Goal: Information Seeking & Learning: Learn about a topic

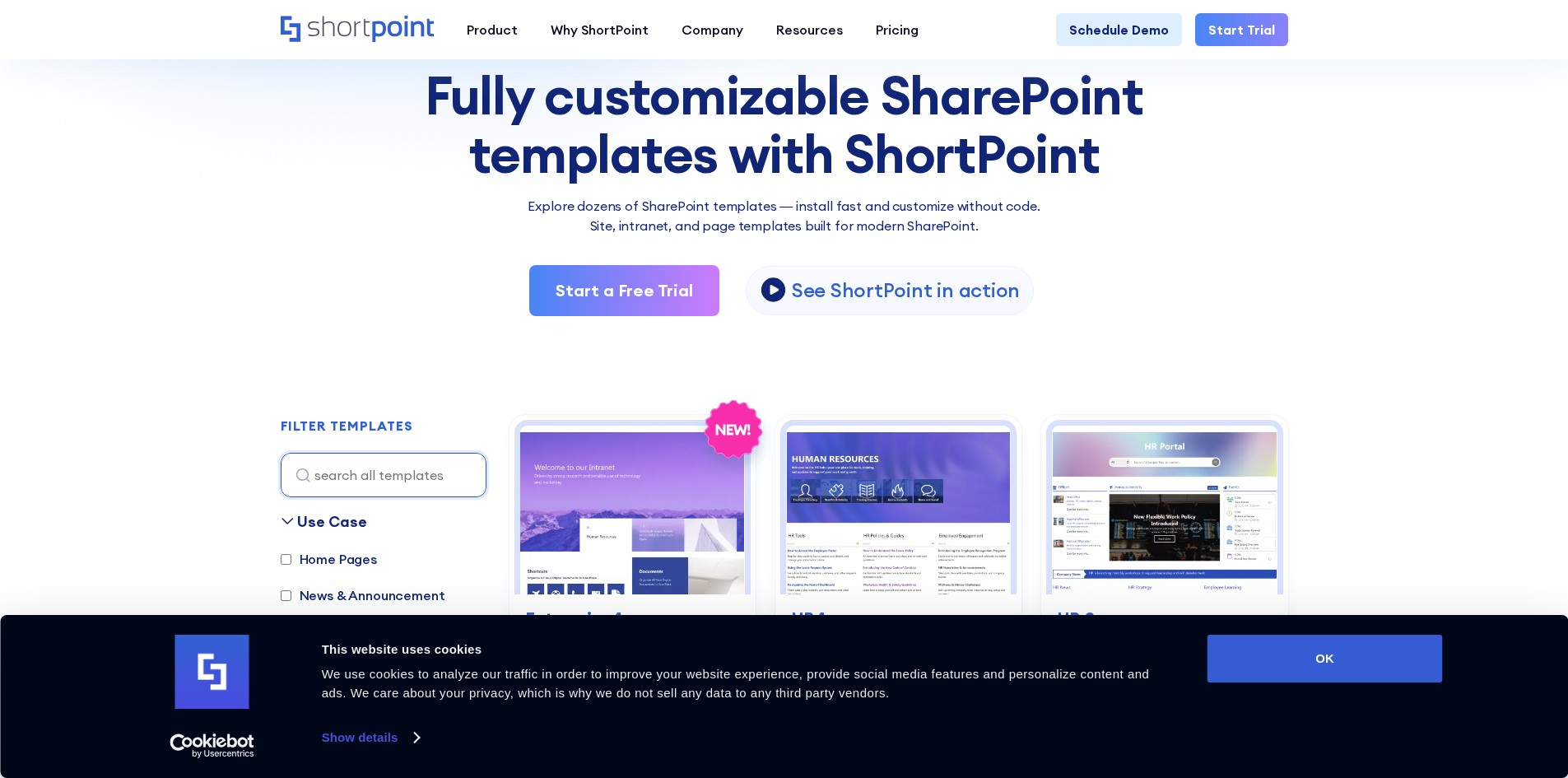
scroll to position [164, 0]
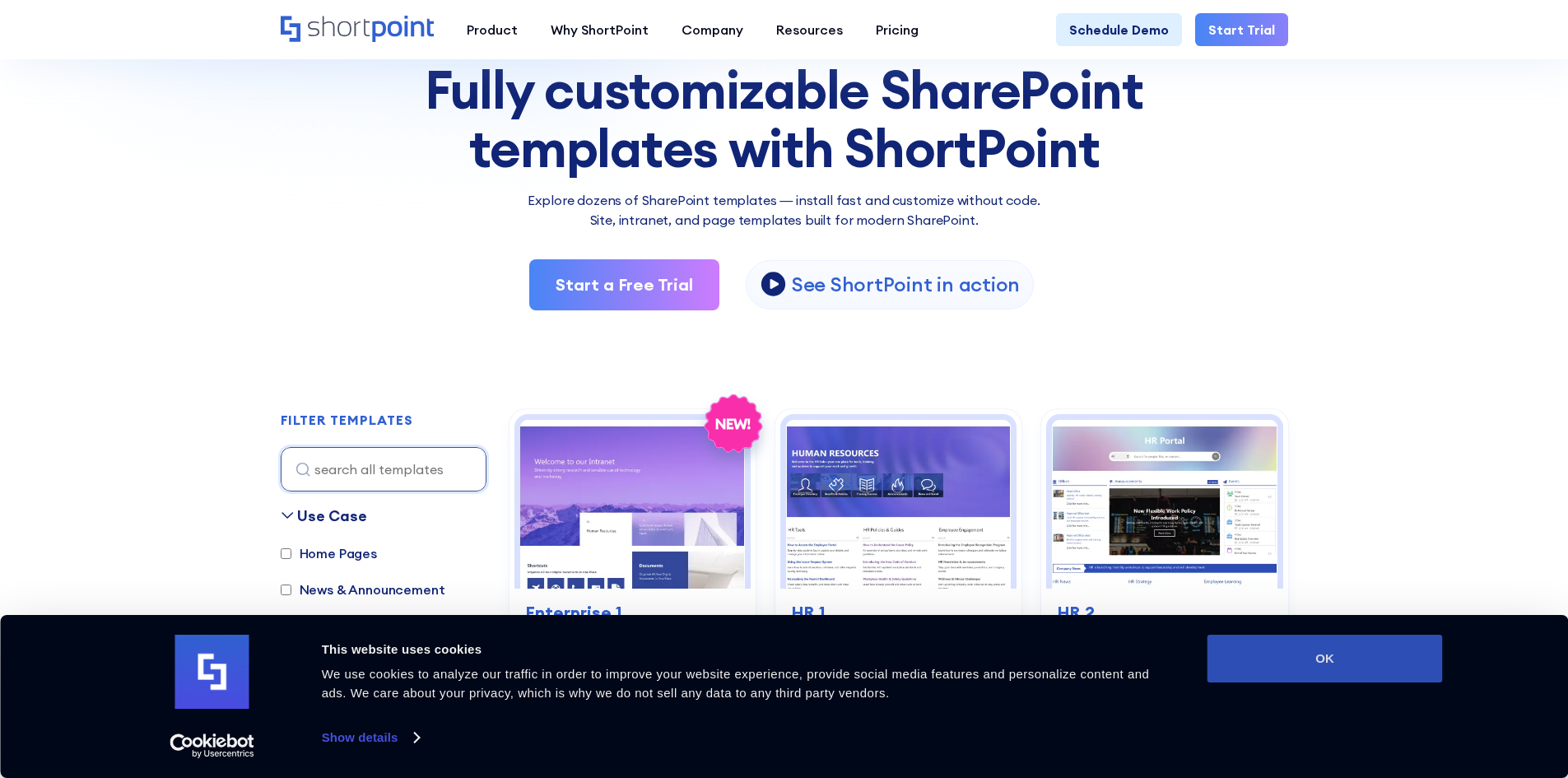
drag, startPoint x: 1384, startPoint y: 661, endPoint x: 1358, endPoint y: 645, distance: 30.5
click at [1384, 661] on button "OK" at bounding box center [1326, 658] width 236 height 47
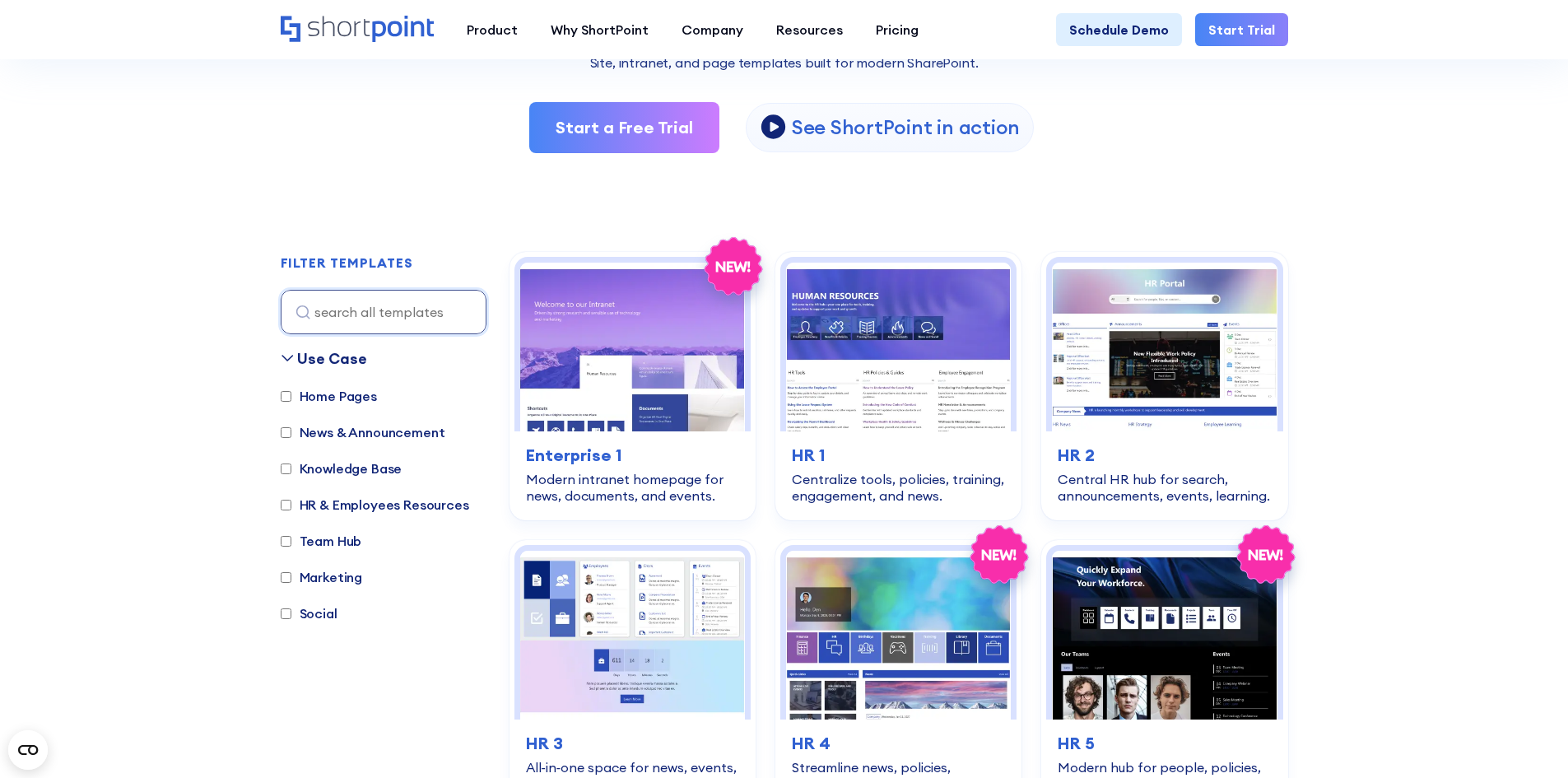
scroll to position [330, 0]
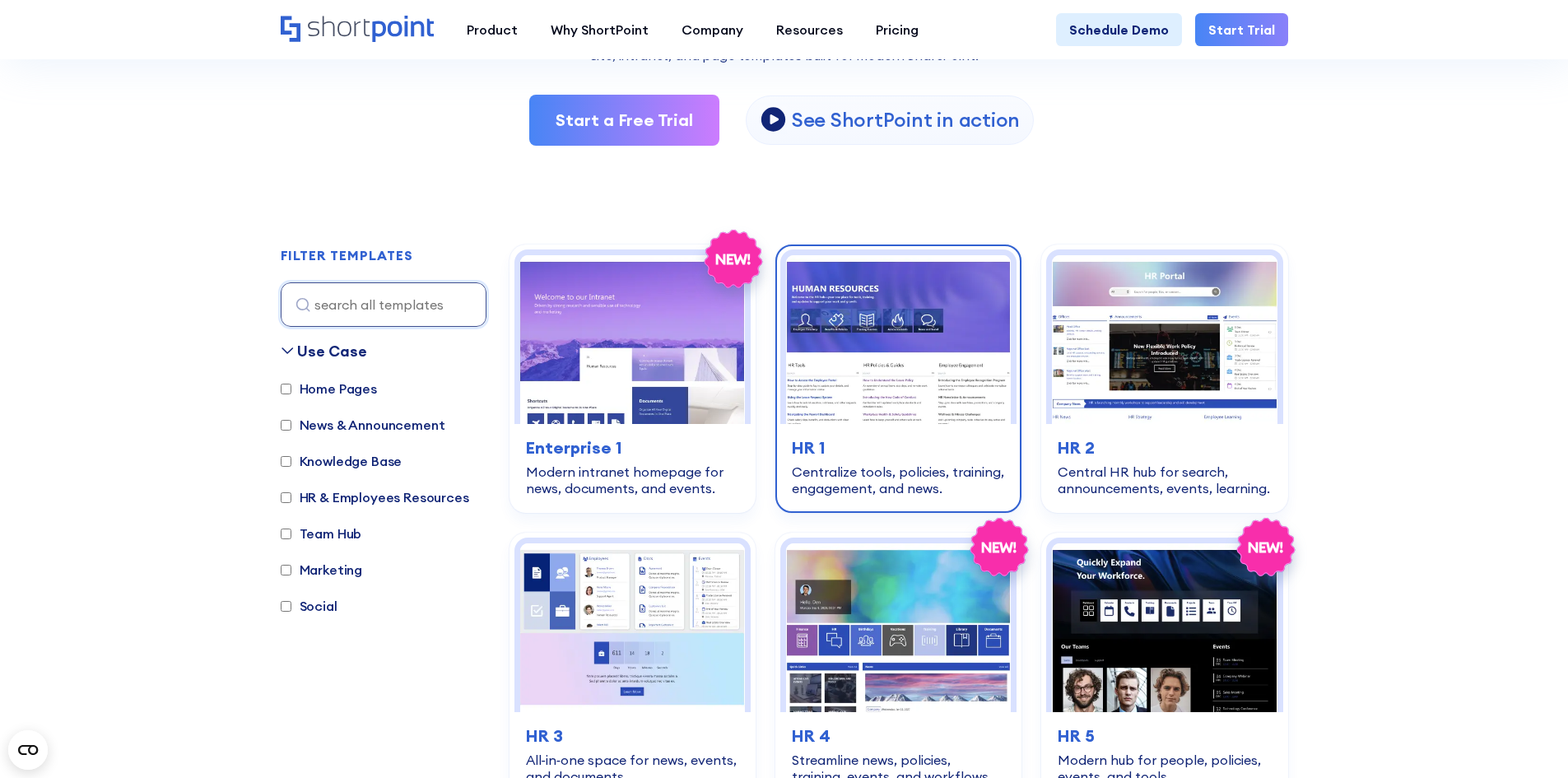
click at [876, 371] on img at bounding box center [899, 339] width 225 height 169
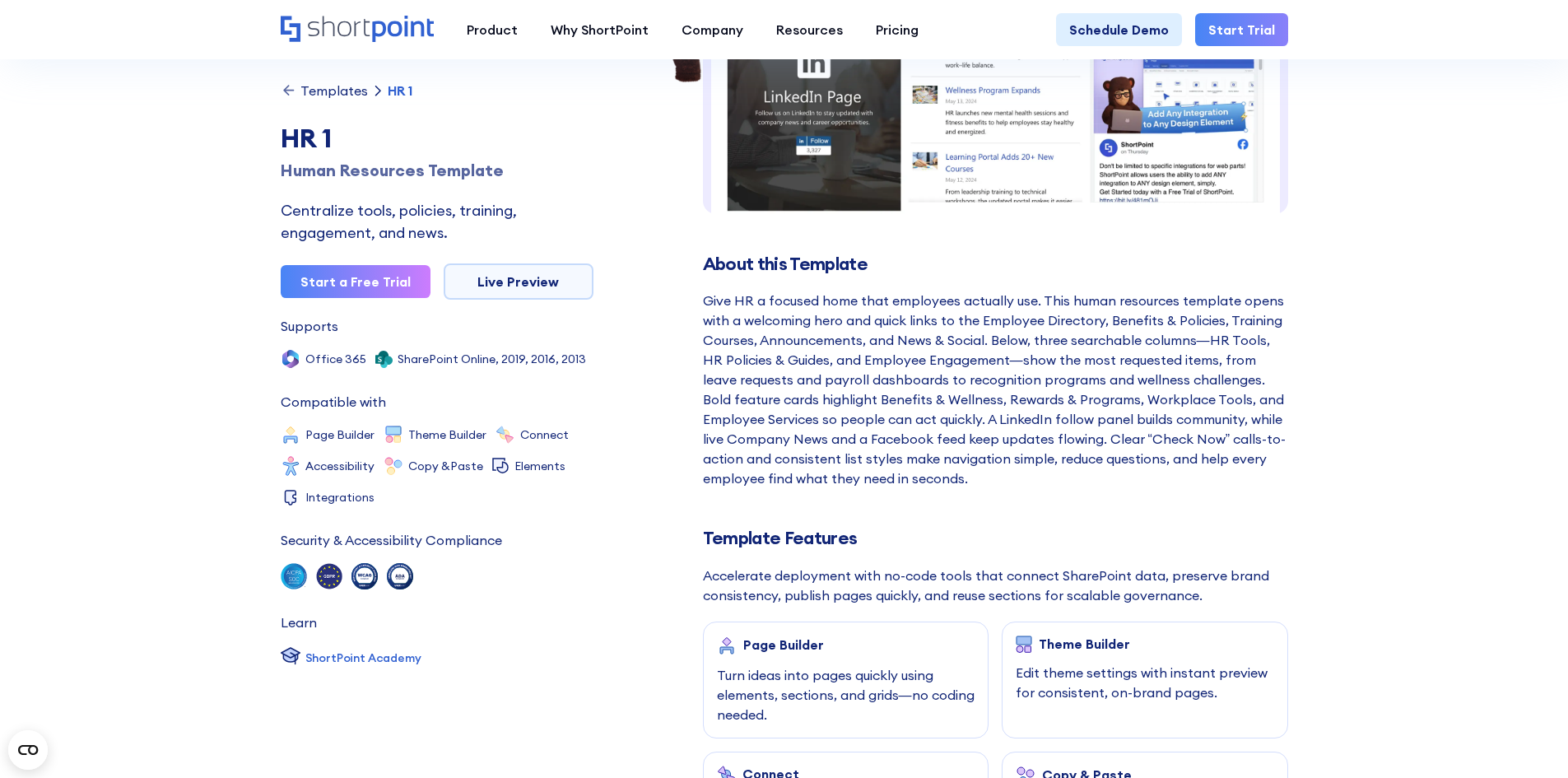
scroll to position [164, 0]
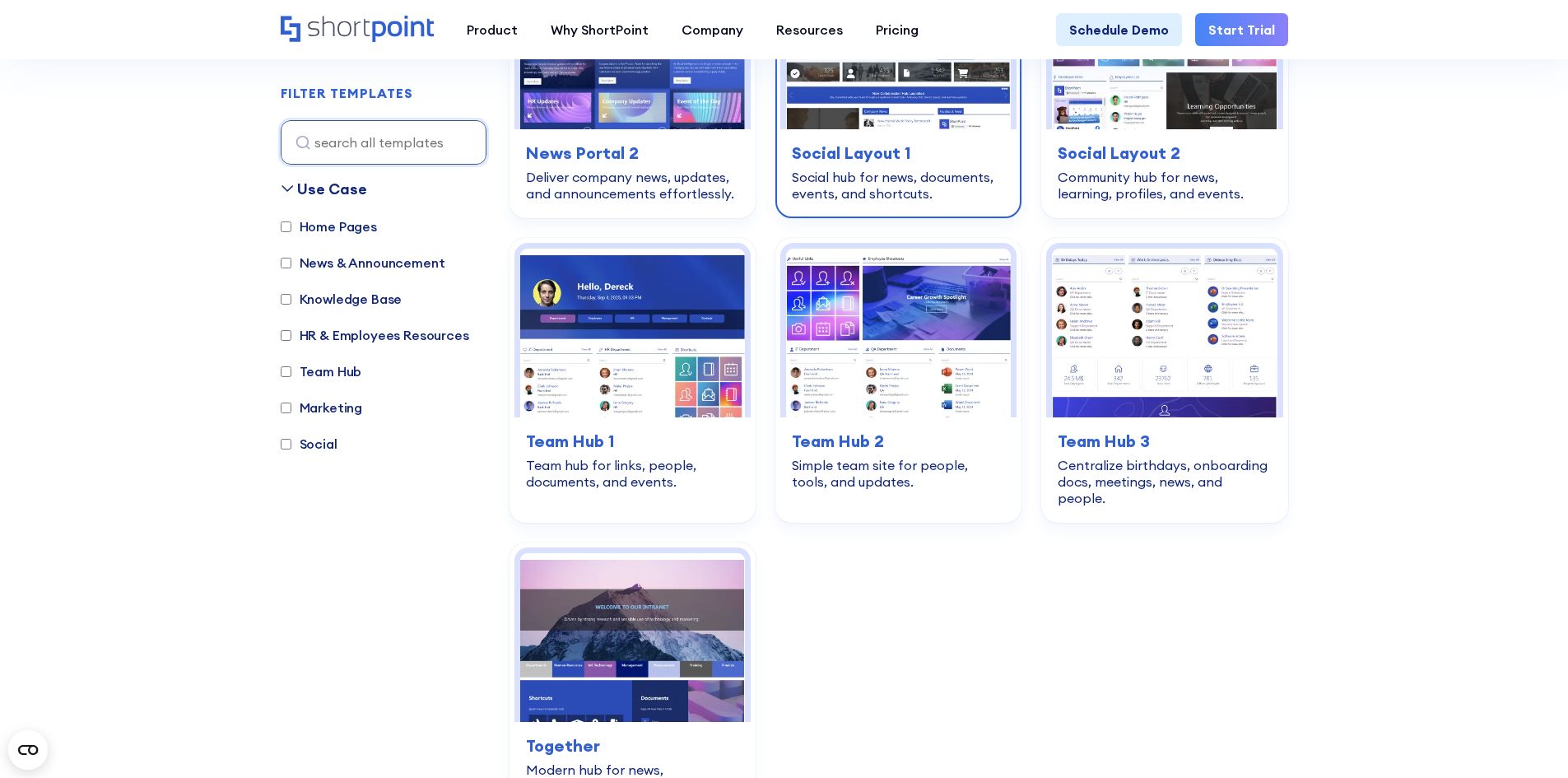
scroll to position [2470, 0]
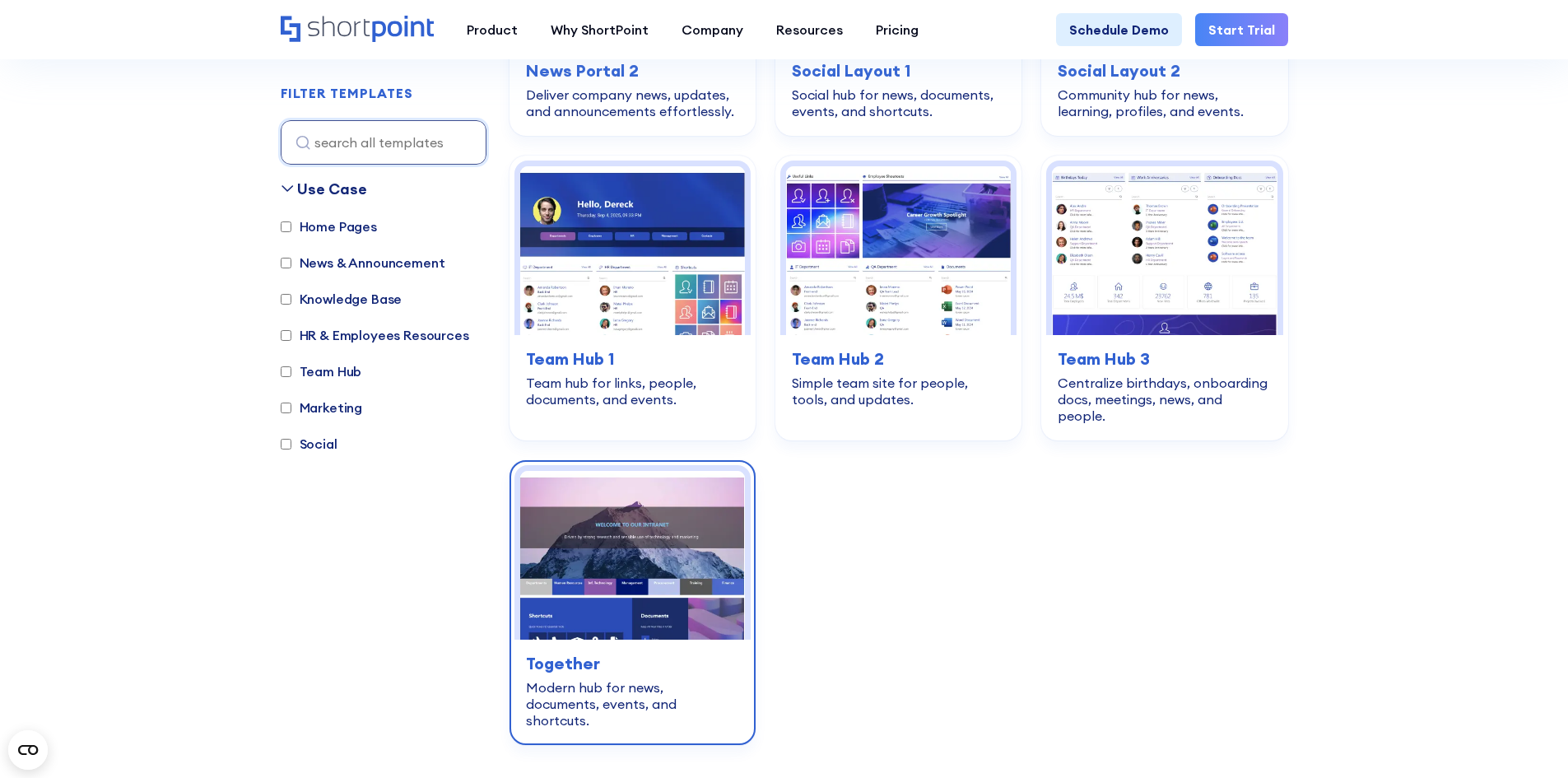
click at [605, 550] on img at bounding box center [633, 555] width 225 height 169
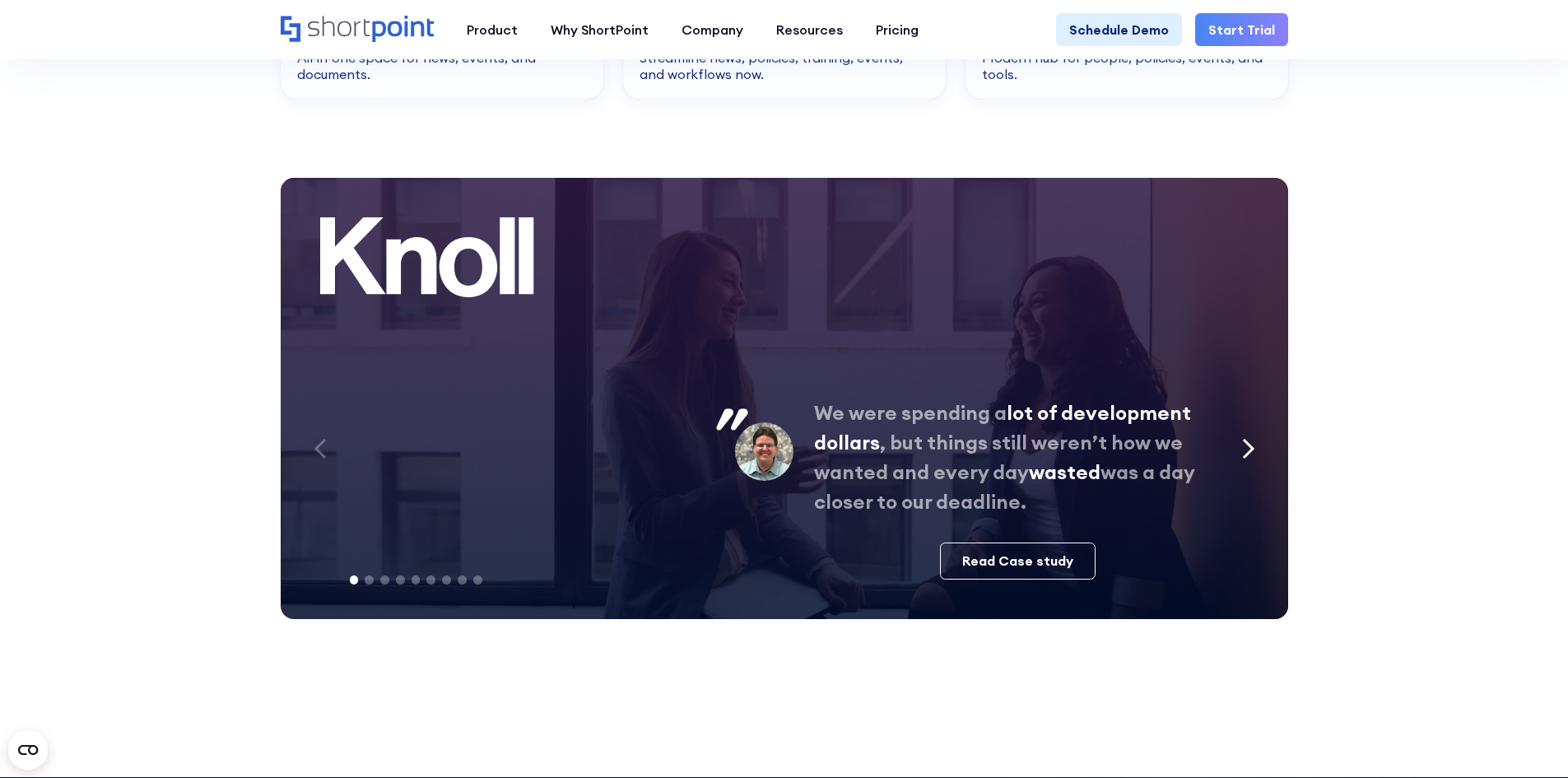
scroll to position [3869, 0]
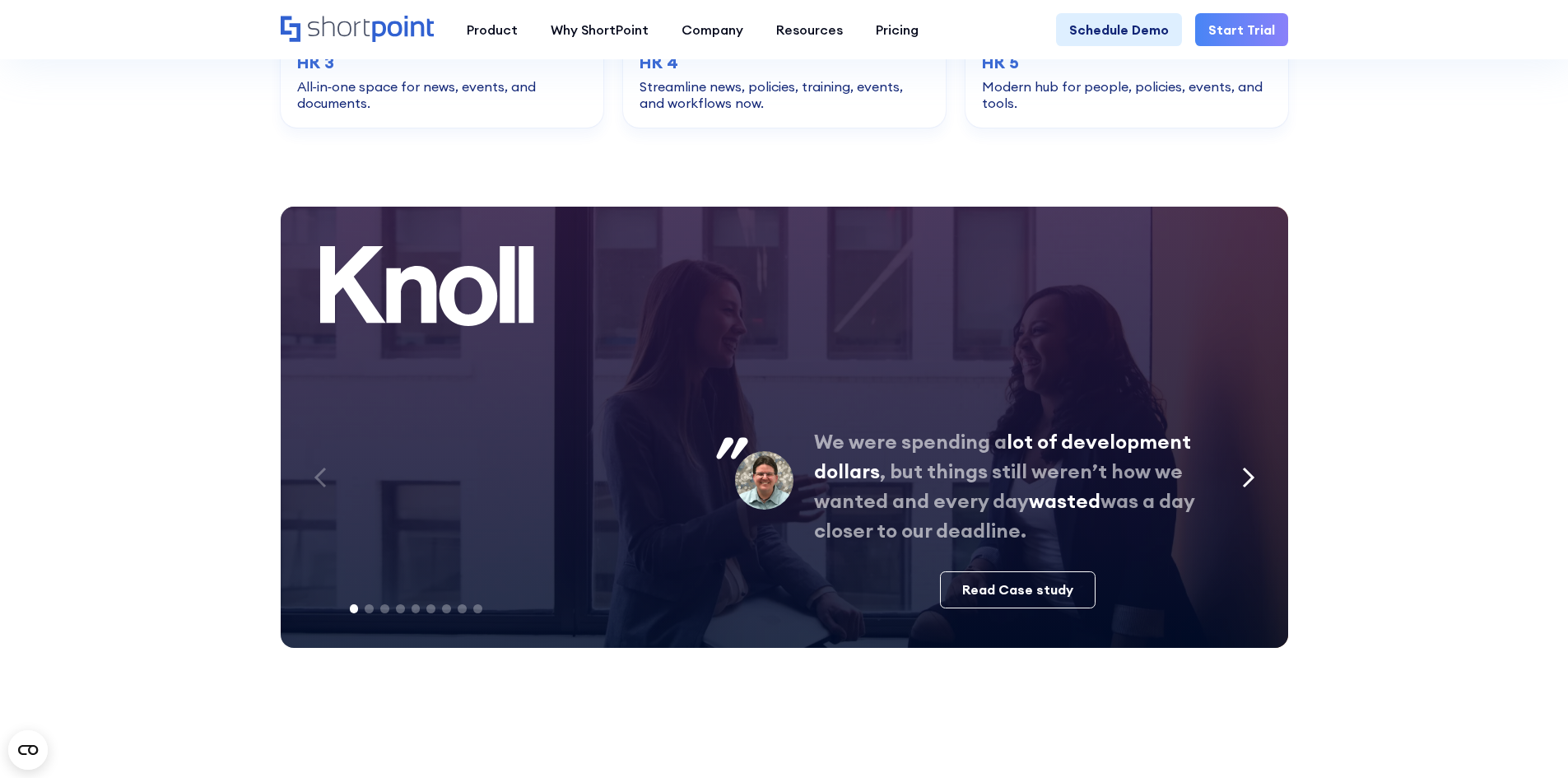
click at [1246, 468] on icon "Next slide" at bounding box center [1248, 478] width 9 height 18
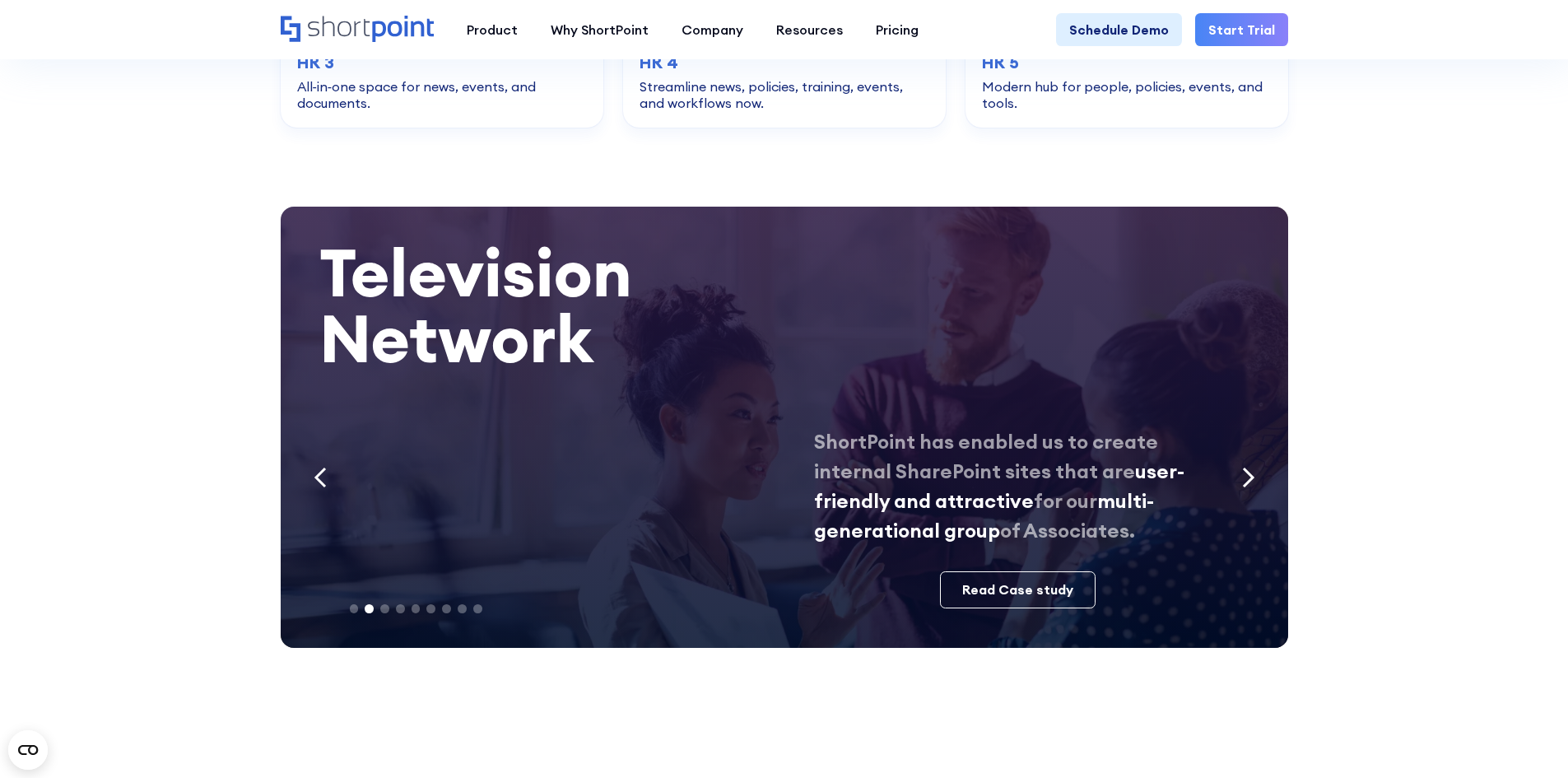
click at [1246, 468] on icon "Next slide" at bounding box center [1248, 478] width 9 height 18
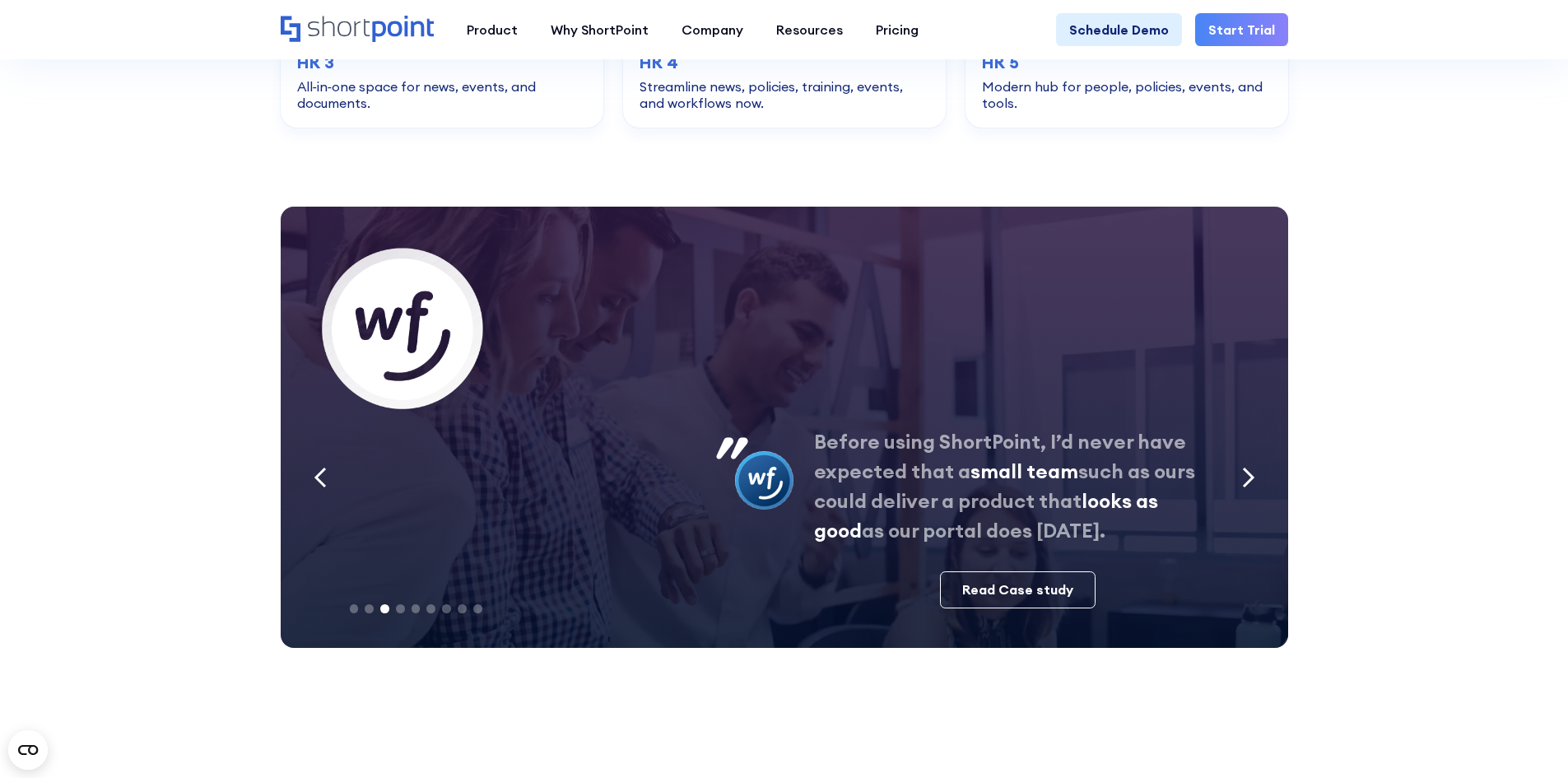
click at [1246, 468] on icon "Next slide" at bounding box center [1248, 478] width 9 height 18
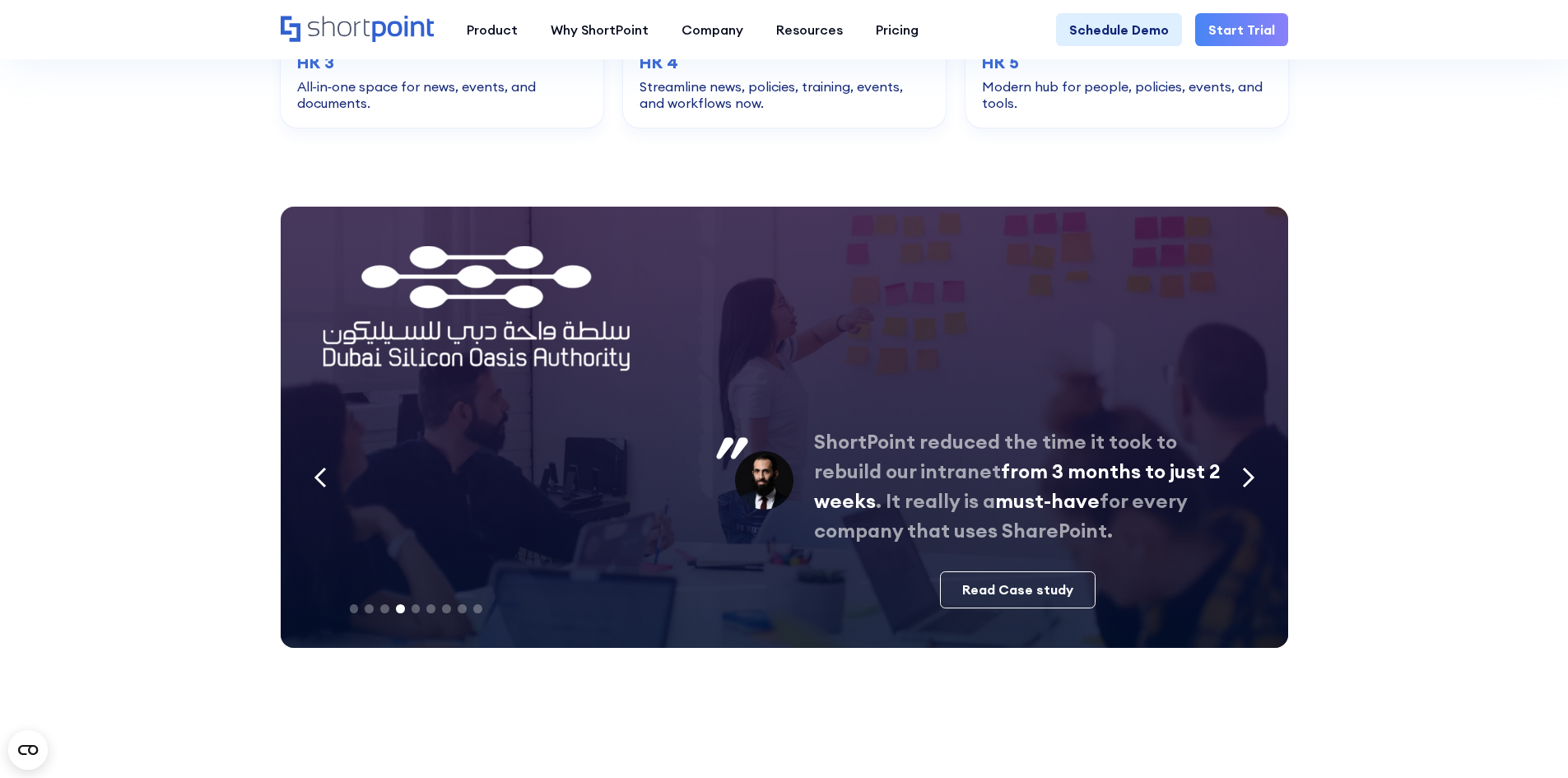
click at [1246, 468] on icon "Next slide" at bounding box center [1248, 478] width 9 height 18
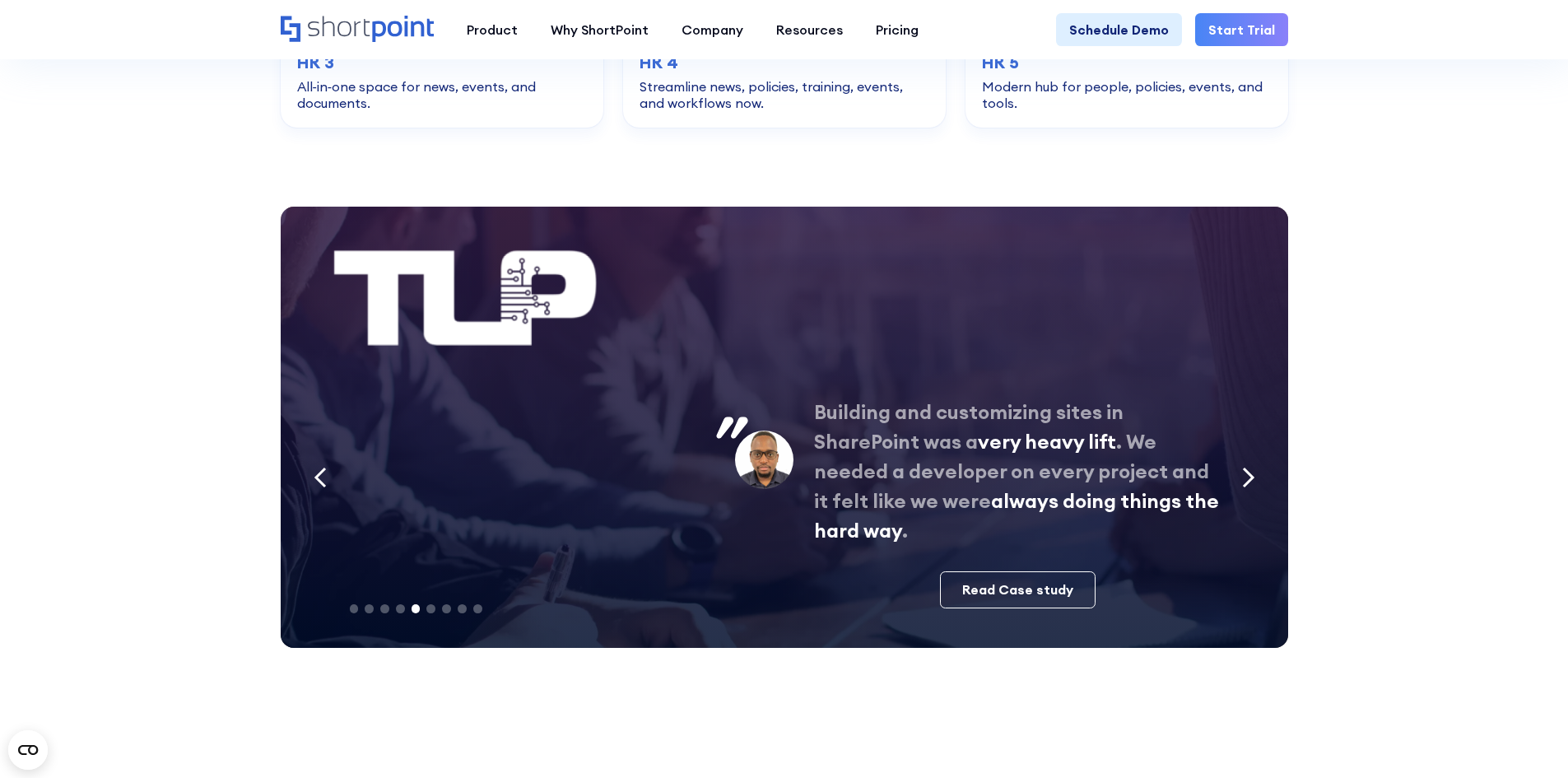
click at [1246, 468] on icon "Next slide" at bounding box center [1248, 478] width 9 height 18
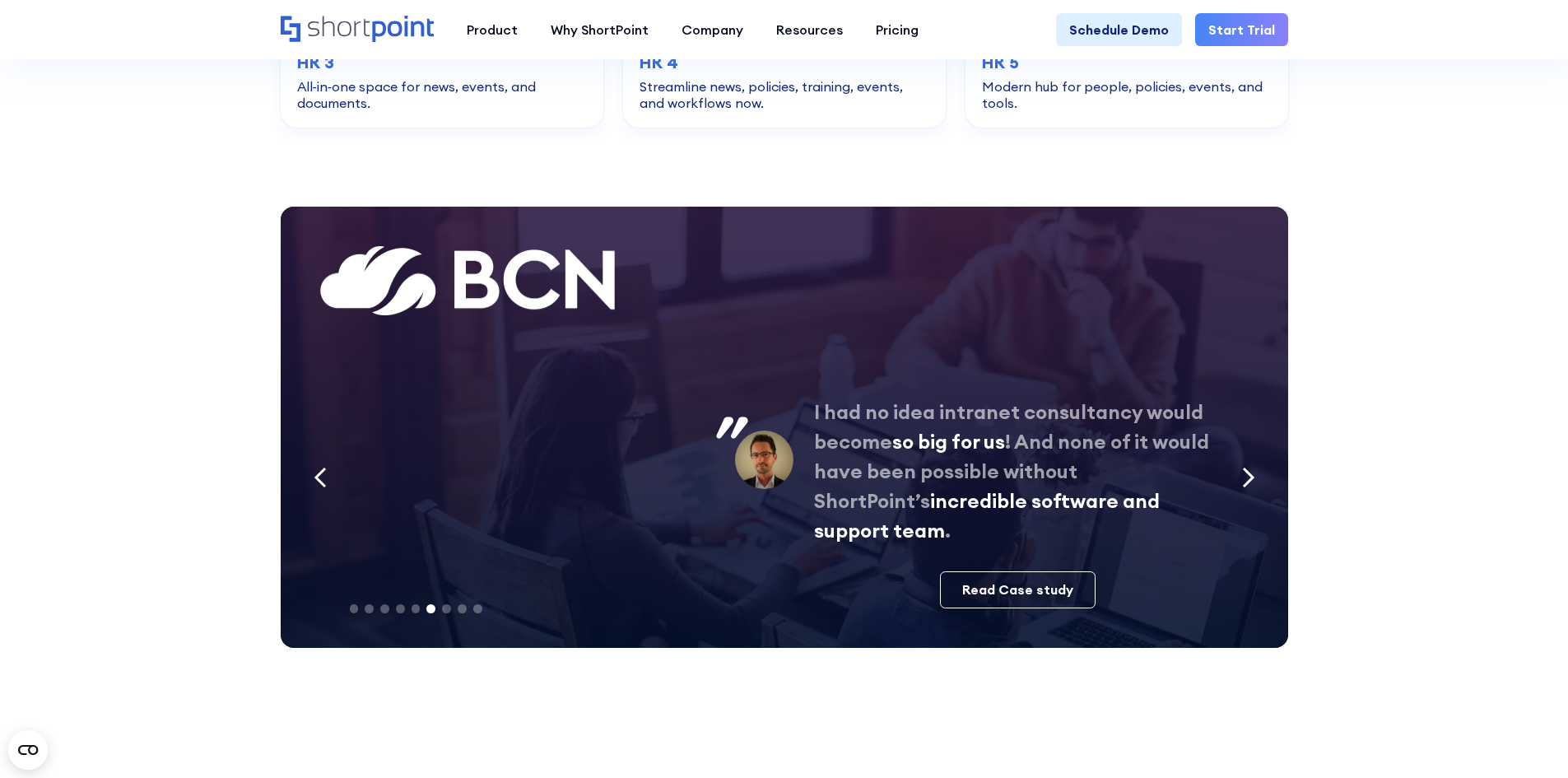
click at [1246, 468] on icon "Next slide" at bounding box center [1248, 478] width 9 height 18
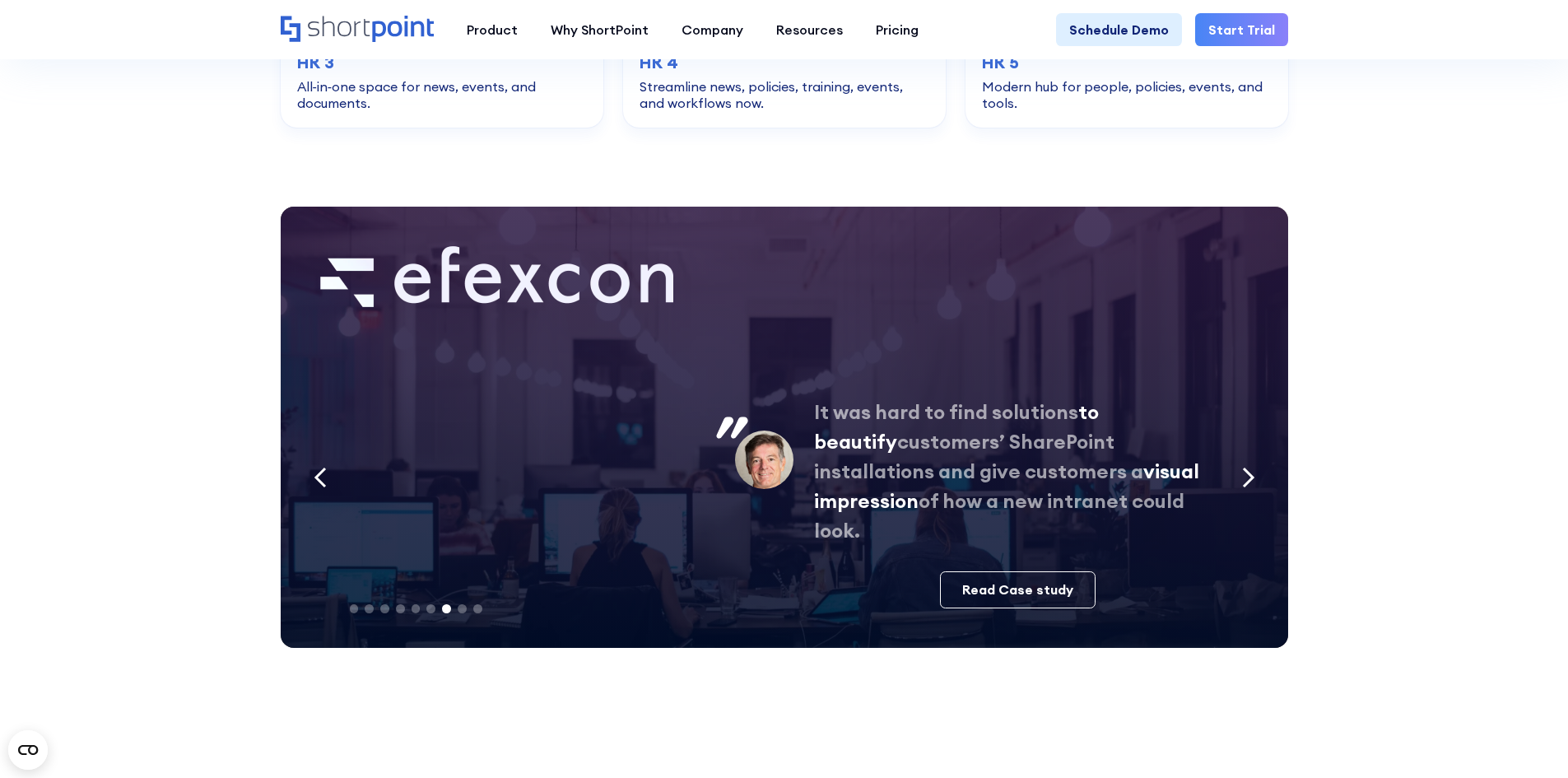
click at [1246, 468] on icon "Next slide" at bounding box center [1248, 478] width 9 height 18
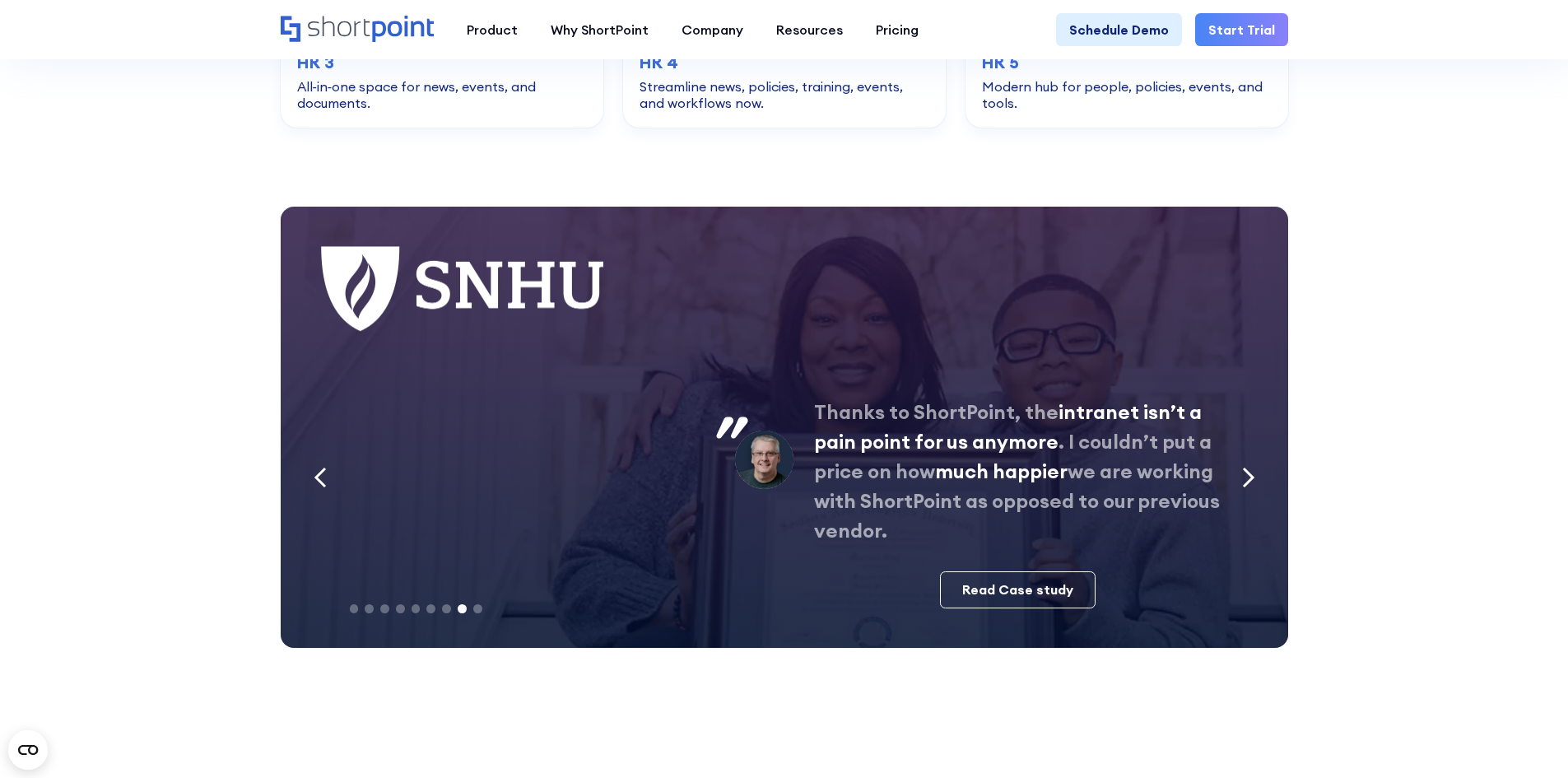
click at [1253, 467] on icon "Next slide" at bounding box center [1248, 477] width 13 height 21
